Goal: Navigation & Orientation: Understand site structure

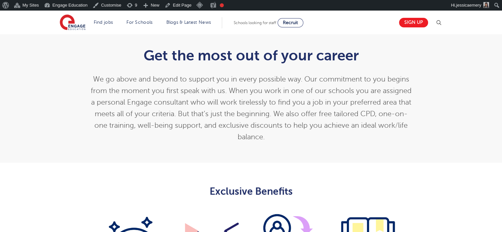
scroll to position [165, 0]
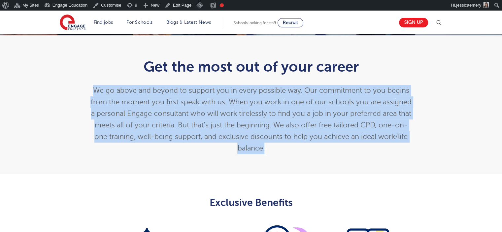
drag, startPoint x: 88, startPoint y: 89, endPoint x: 289, endPoint y: 148, distance: 209.0
click at [289, 148] on div "Get the most out of your career We go above and beyond to support you in every …" at bounding box center [251, 105] width 334 height 112
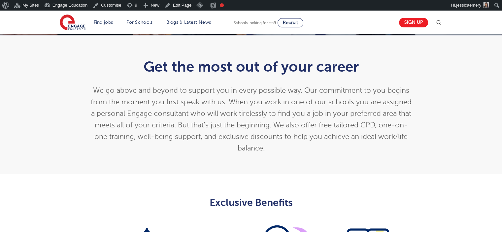
click at [42, 67] on div "Get the most out of your career We go above and beyond to support you in every …" at bounding box center [251, 104] width 502 height 139
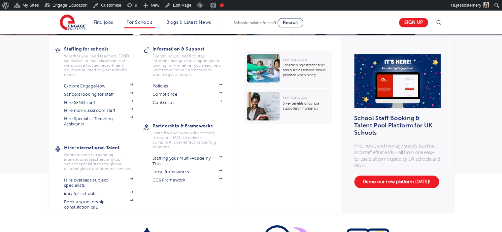
click at [64, 75] on div "Staffing for schools Whether you need teachers, SEND specialists or non-classro…" at bounding box center [99, 87] width 89 height 86
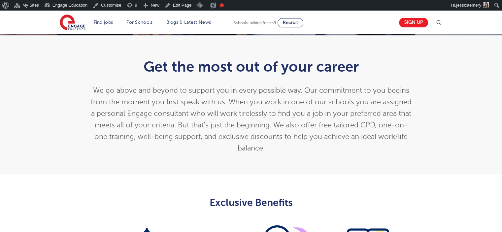
click at [27, 76] on div "Get the most out of your career We go above and beyond to support you in every …" at bounding box center [251, 104] width 502 height 139
